Goal: Information Seeking & Learning: Learn about a topic

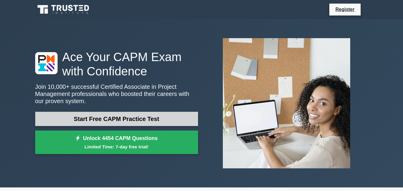
click at [64, 120] on link "Start Free CAPM Practice Test" at bounding box center [116, 119] width 163 height 14
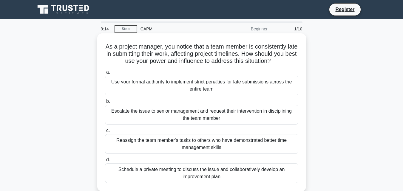
click at [155, 175] on div "Schedule a private meeting to discuss the issue and collaboratively develop an …" at bounding box center [201, 174] width 193 height 20
click at [105, 162] on input "d. Schedule a private meeting to discuss the issue and collaboratively develop …" at bounding box center [105, 160] width 0 height 4
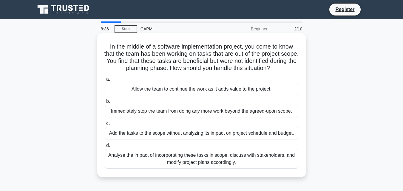
click at [188, 177] on div "In the middle of a software implementation project, you come to know that the t…" at bounding box center [201, 105] width 209 height 144
click at [162, 161] on div "Analyse the impact of incorporating these tasks in scope, discuss with stakehol…" at bounding box center [201, 159] width 193 height 20
click at [105, 148] on input "d. Analyse the impact of incorporating these tasks in scope, discuss with stake…" at bounding box center [105, 146] width 0 height 4
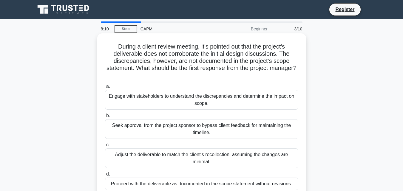
click at [136, 131] on div "Seek approval from the project sponsor to bypass client feedback for maintainin…" at bounding box center [201, 129] width 193 height 20
click at [105, 118] on input "b. Seek approval from the project sponsor to bypass client feedback for maintai…" at bounding box center [105, 116] width 0 height 4
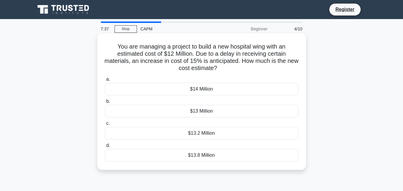
click at [203, 140] on div "$13.2 Million" at bounding box center [201, 133] width 193 height 13
click at [105, 126] on input "c. $13.2 Million" at bounding box center [105, 124] width 0 height 4
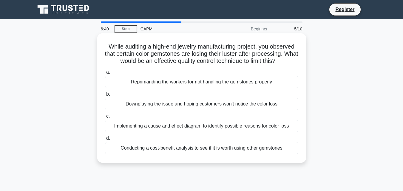
click at [121, 152] on div "Conducting a cost-benefit analysis to see if it is worth using other gemstones" at bounding box center [201, 148] width 193 height 13
click at [105, 141] on input "d. Conducting a cost-benefit analysis to see if it is worth using other gemston…" at bounding box center [105, 139] width 0 height 4
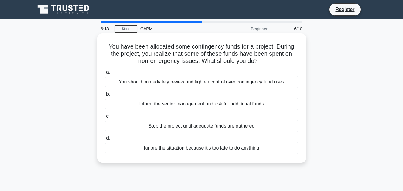
click at [127, 87] on div "You should immediately review and tighten control over contingency fund uses" at bounding box center [201, 82] width 193 height 13
click at [105, 74] on input "a. You should immediately review and tighten control over contingency fund uses" at bounding box center [105, 72] width 0 height 4
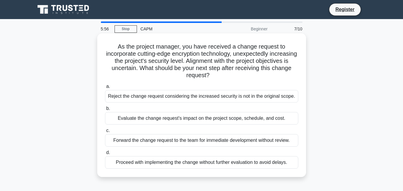
click at [156, 111] on label "b. Evaluate the change request's impact on the project scope, schedule, and cos…" at bounding box center [201, 115] width 193 height 20
click at [105, 111] on input "b. Evaluate the change request's impact on the project scope, schedule, and cos…" at bounding box center [105, 109] width 0 height 4
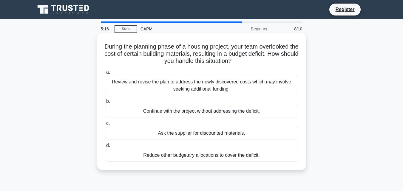
click at [128, 87] on div "Review and revise the plan to address the newly discovered costs which may invo…" at bounding box center [201, 86] width 193 height 20
click at [105, 74] on input "a. Review and revise the plan to address the newly discovered costs which may i…" at bounding box center [105, 72] width 0 height 4
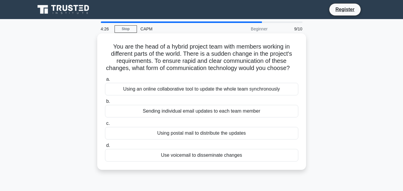
click at [162, 118] on div "Sending individual email updates to each team member" at bounding box center [201, 111] width 193 height 13
click at [105, 104] on input "b. Sending individual email updates to each team member" at bounding box center [105, 102] width 0 height 4
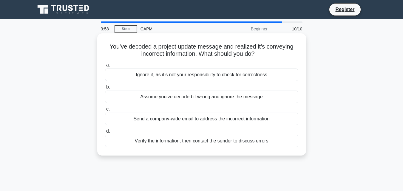
click at [147, 147] on div "Verify the information, then contact the sender to discuss errors" at bounding box center [201, 141] width 193 height 13
click at [105, 133] on input "d. Verify the information, then contact the sender to discuss errors" at bounding box center [105, 132] width 0 height 4
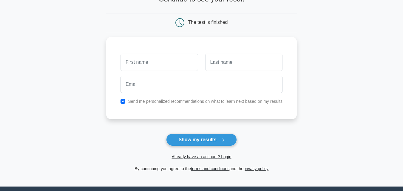
scroll to position [48, 0]
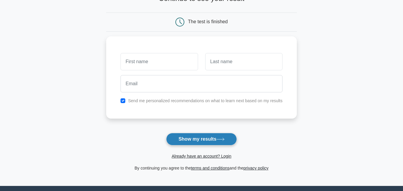
click at [178, 145] on button "Show my results" at bounding box center [201, 139] width 70 height 13
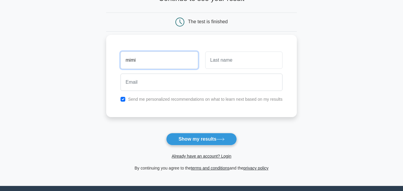
type input "mimi"
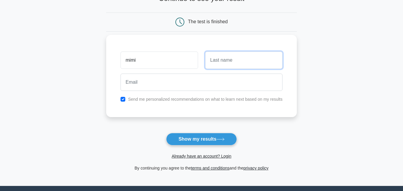
click at [219, 65] on input "text" at bounding box center [243, 60] width 77 height 17
type input "billions"
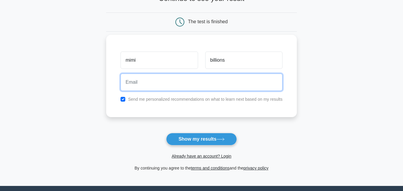
click at [139, 84] on input "email" at bounding box center [202, 82] width 162 height 17
type input "v"
click at [140, 86] on input "email" at bounding box center [202, 82] width 162 height 17
click at [160, 83] on input "toricutiepie" at bounding box center [202, 82] width 162 height 17
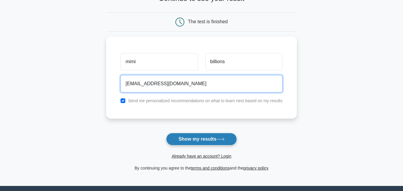
type input "toricutiepie507467@gmail.com"
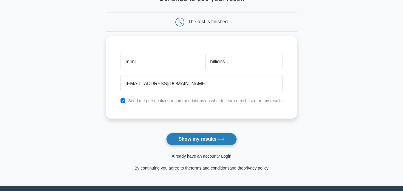
click at [229, 142] on button "Show my results" at bounding box center [201, 139] width 70 height 13
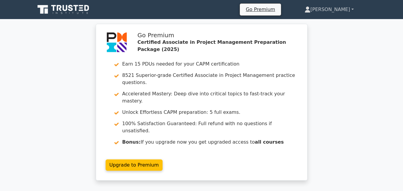
click at [349, 10] on link "Mimi" at bounding box center [329, 10] width 78 height 12
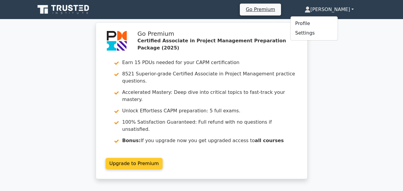
click at [163, 158] on link "Upgrade to Premium" at bounding box center [134, 163] width 57 height 11
